Goal: Task Accomplishment & Management: Manage account settings

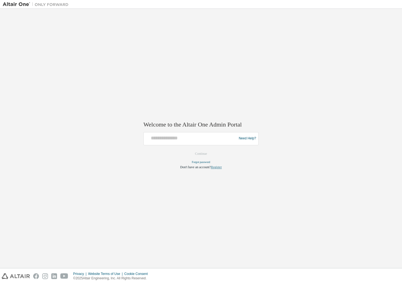
click at [219, 165] on link "Register" at bounding box center [216, 167] width 11 height 4
